Goal: Obtain resource: Download file/media

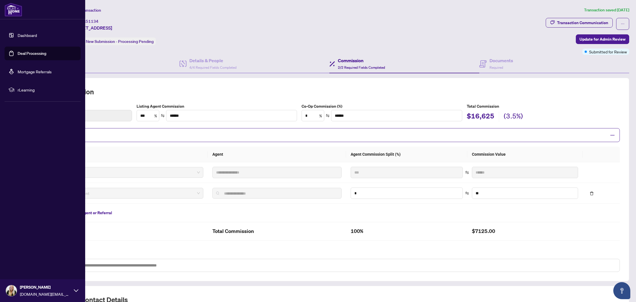
click at [31, 52] on link "Deal Processing" at bounding box center [32, 53] width 29 height 5
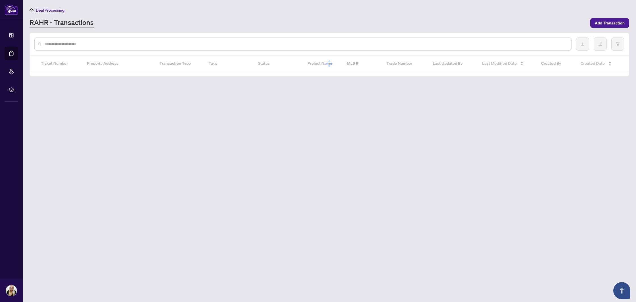
click at [137, 42] on input "text" at bounding box center [306, 44] width 522 height 6
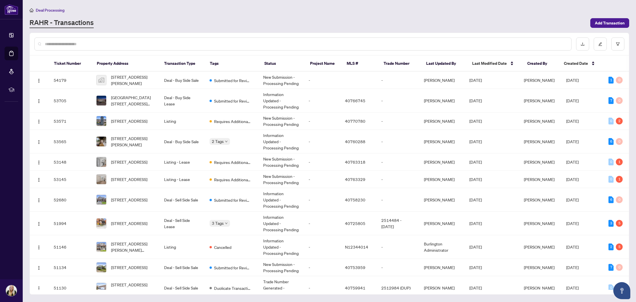
paste input "**********"
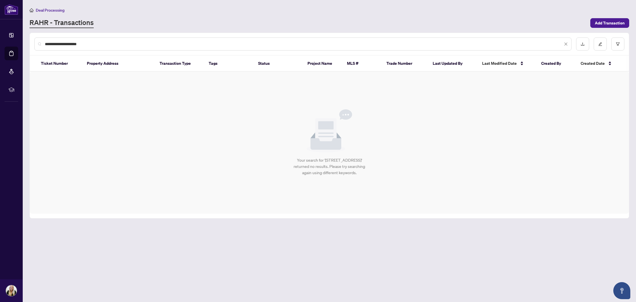
drag, startPoint x: 137, startPoint y: 42, endPoint x: 63, endPoint y: 43, distance: 73.9
click at [63, 43] on input "**********" at bounding box center [304, 44] width 518 height 6
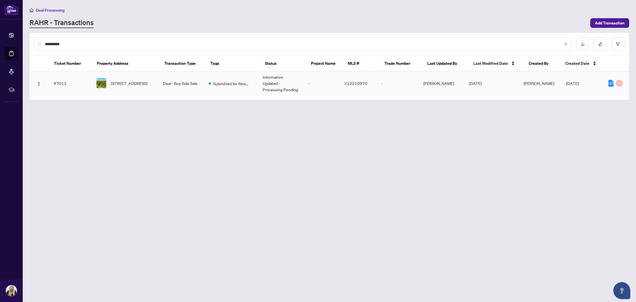
type input "**********"
click at [177, 79] on td "Deal - Buy Side Sale" at bounding box center [181, 84] width 45 height 24
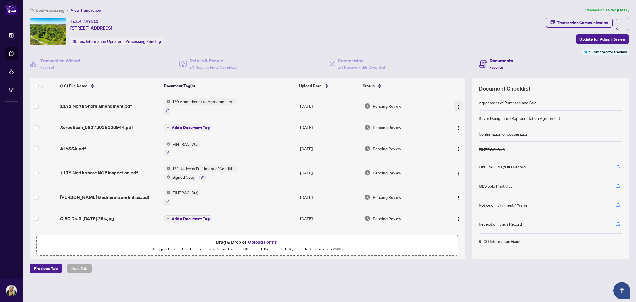
click at [456, 105] on img "button" at bounding box center [458, 107] width 5 height 5
click at [471, 132] on span "Download" at bounding box center [484, 135] width 54 height 6
click at [458, 126] on img "button" at bounding box center [458, 128] width 5 height 5
click at [461, 156] on span "Download" at bounding box center [484, 156] width 54 height 6
click at [458, 172] on img "button" at bounding box center [458, 173] width 5 height 5
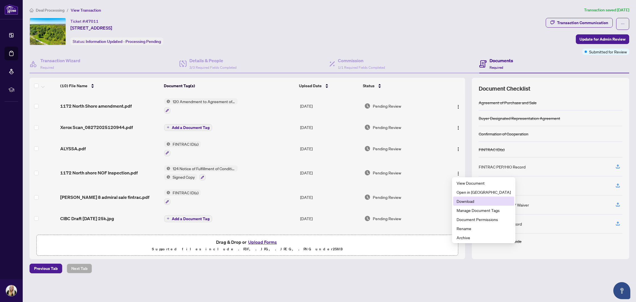
click at [465, 200] on span "Download" at bounding box center [484, 201] width 54 height 6
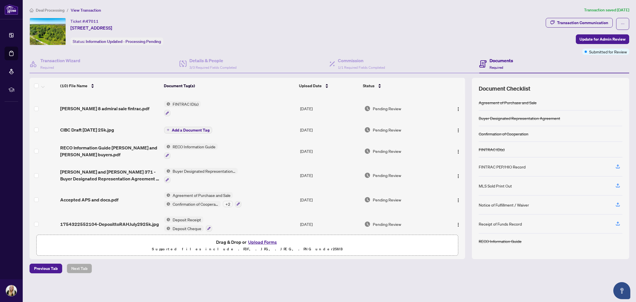
scroll to position [93, 0]
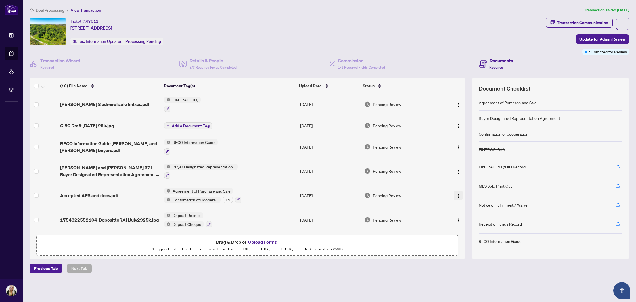
click at [457, 195] on img "button" at bounding box center [458, 196] width 5 height 5
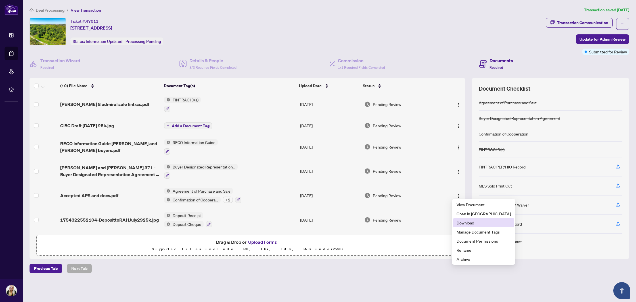
click at [462, 222] on span "Download" at bounding box center [484, 223] width 54 height 6
click at [456, 218] on img "button" at bounding box center [458, 220] width 5 height 5
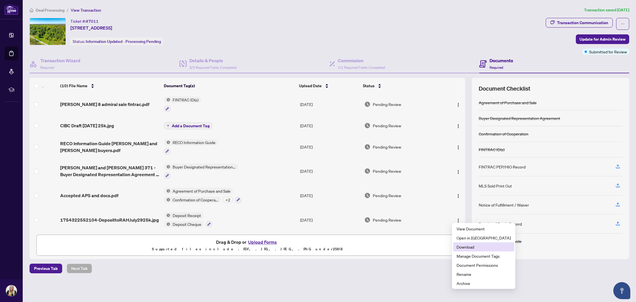
click at [465, 246] on span "Download" at bounding box center [484, 247] width 54 height 6
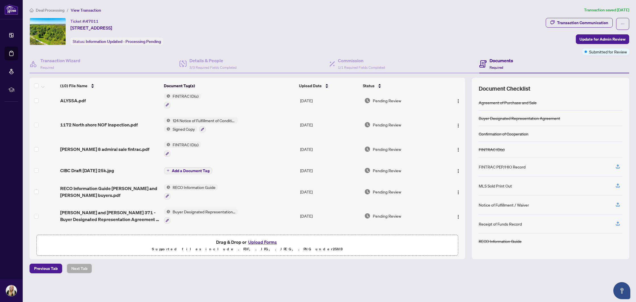
scroll to position [33, 0]
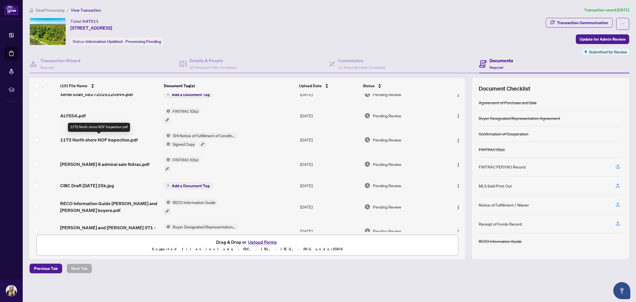
click at [117, 139] on span "1172 North shore NOF Inspection.pdf" at bounding box center [99, 139] width 78 height 7
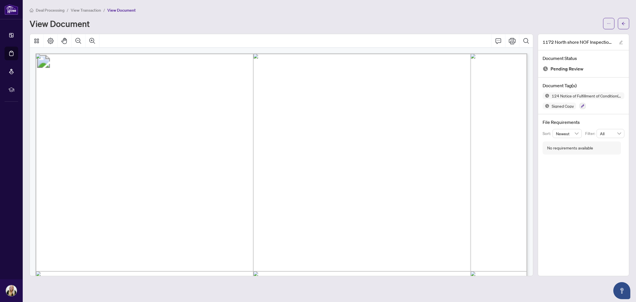
scroll to position [420, 0]
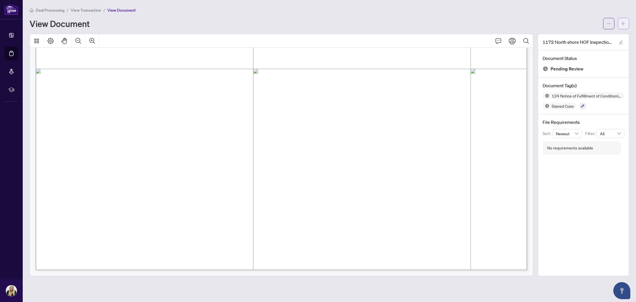
click at [628, 25] on button "button" at bounding box center [623, 23] width 11 height 11
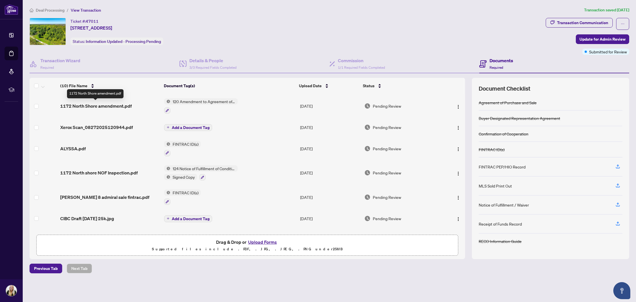
click at [109, 106] on span "1172 North Shore amendment.pdf" at bounding box center [96, 106] width 72 height 7
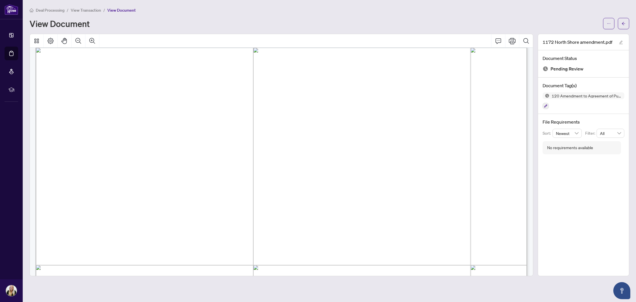
scroll to position [851, 0]
